Goal: Check status

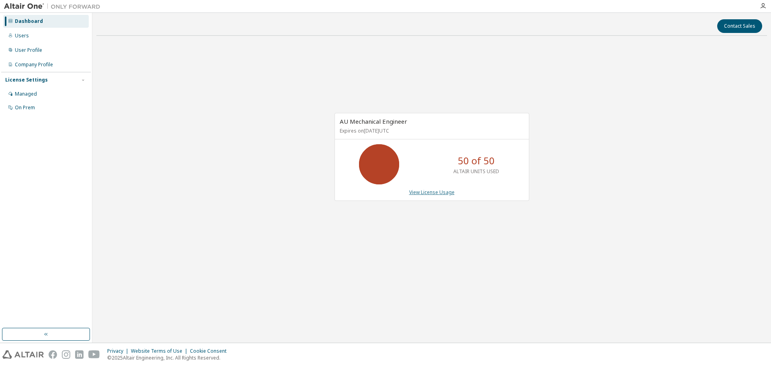
click at [443, 194] on link "View License Usage" at bounding box center [431, 192] width 45 height 7
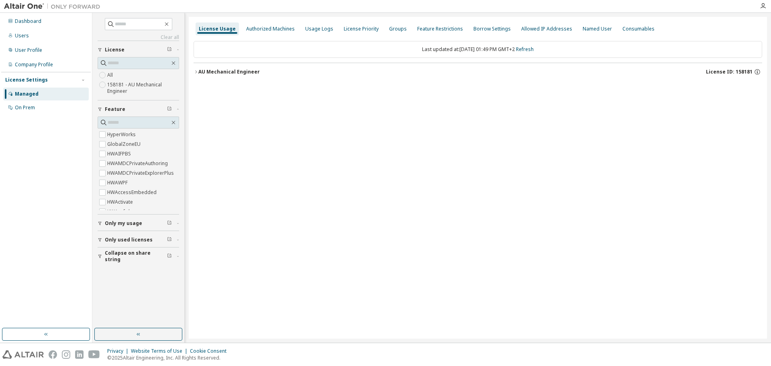
click at [193, 71] on icon "button" at bounding box center [195, 71] width 5 height 5
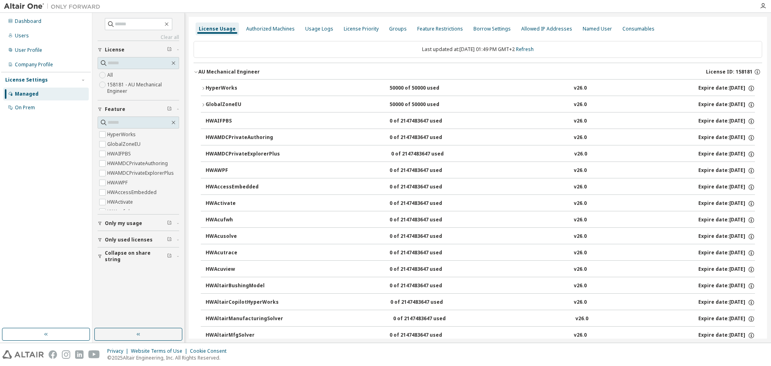
click at [203, 88] on icon "button" at bounding box center [203, 88] width 5 height 5
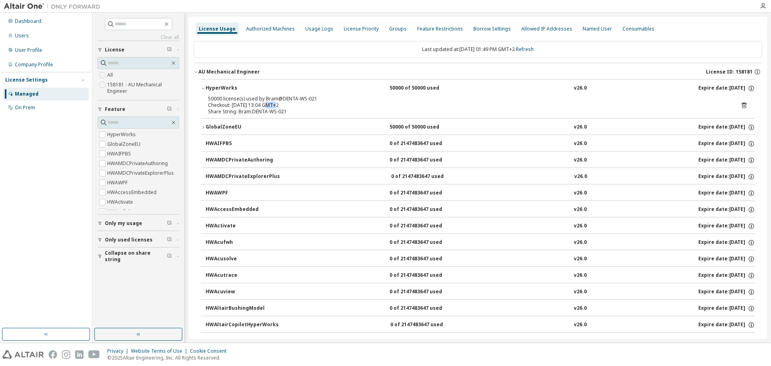
click at [263, 106] on div "Checkout: [DATE] 13:04 GMT+2" at bounding box center [468, 105] width 520 height 6
